Goal: Find specific page/section: Find specific page/section

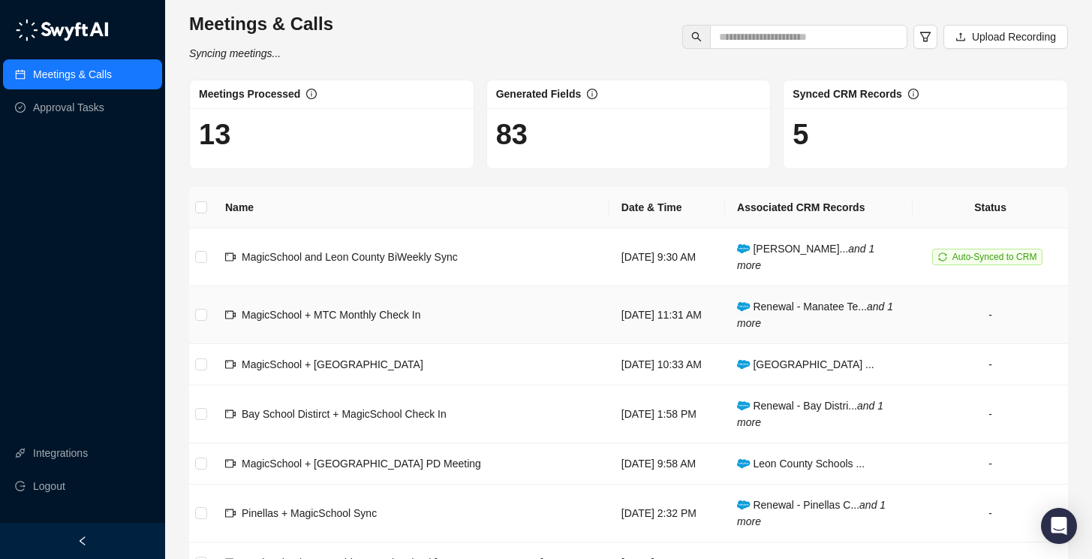
click at [349, 311] on span "MagicSchool + MTC Monthly Check In" at bounding box center [331, 315] width 179 height 12
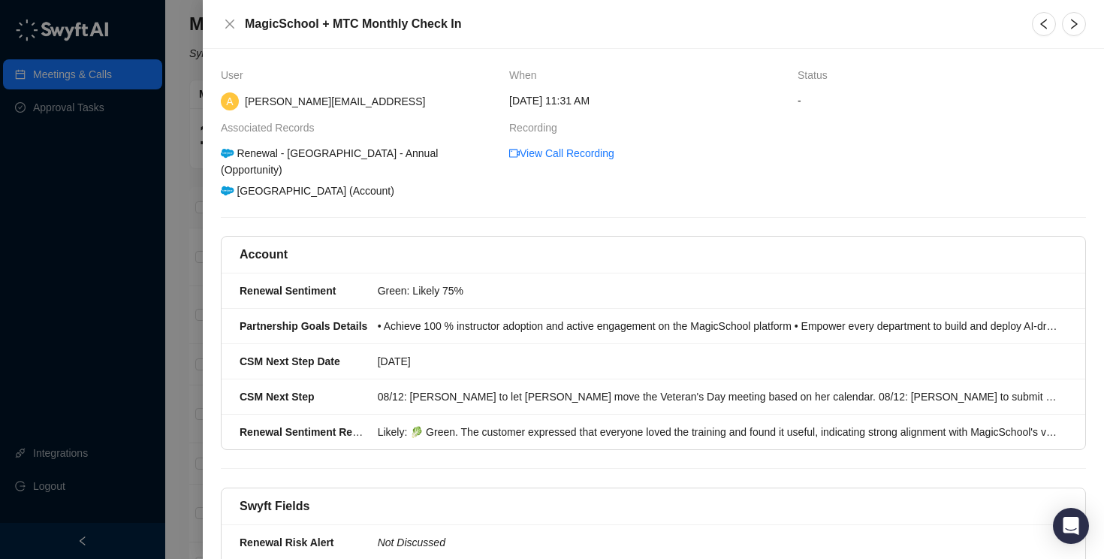
click at [173, 159] on div at bounding box center [552, 279] width 1104 height 559
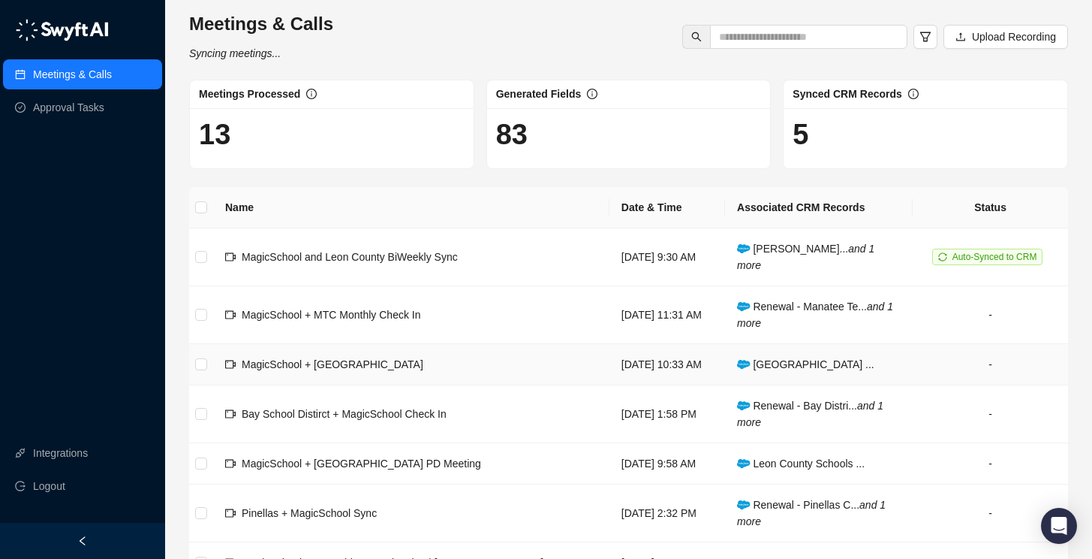
click at [309, 367] on span "MagicSchool + [GEOGRAPHIC_DATA]" at bounding box center [333, 364] width 182 height 12
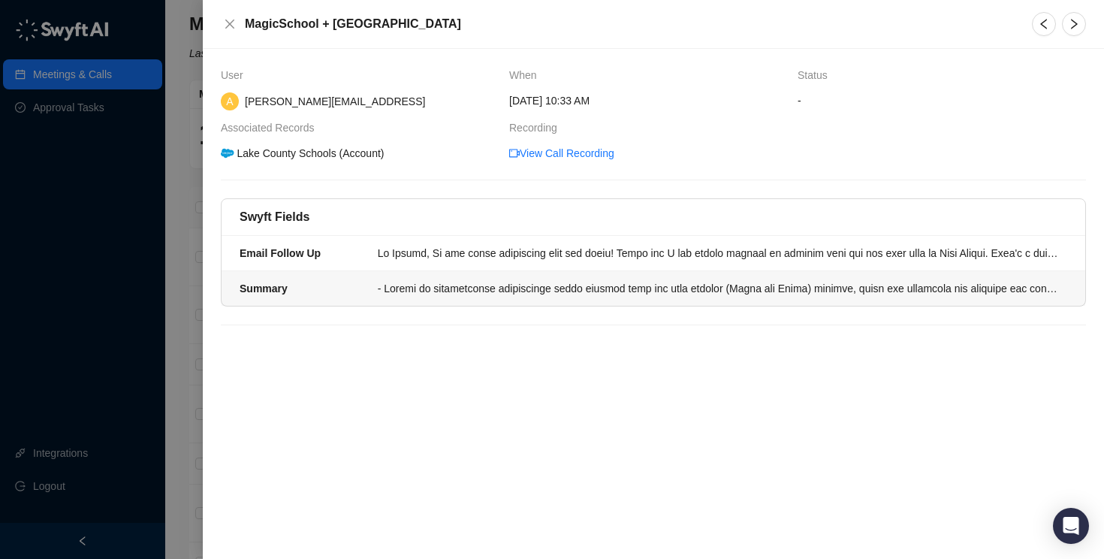
click at [462, 288] on div at bounding box center [718, 288] width 680 height 17
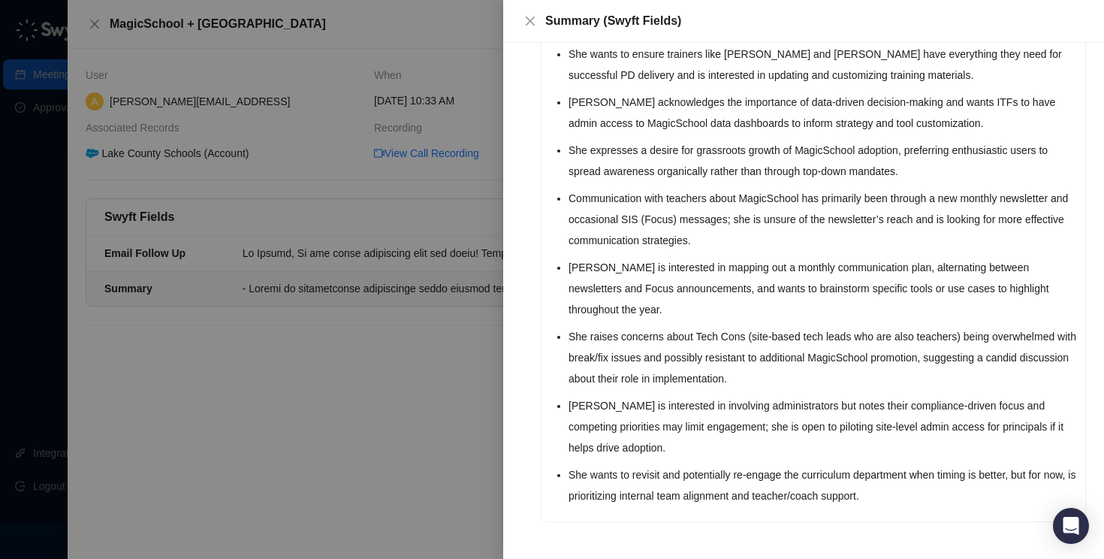
scroll to position [664, 0]
